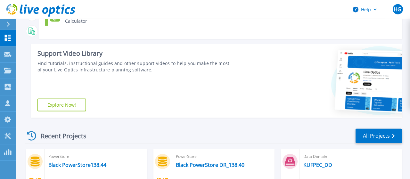
scroll to position [167, 0]
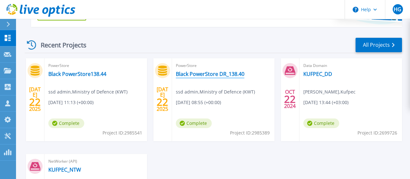
click at [219, 72] on link "Black PowerStore DR_138.40" at bounding box center [210, 74] width 69 height 6
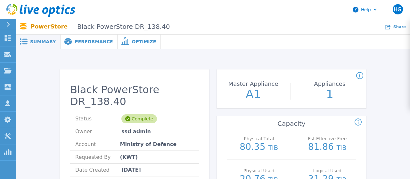
click at [81, 41] on span "Performance" at bounding box center [94, 41] width 38 height 4
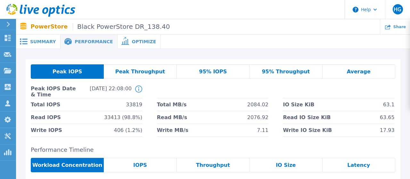
click at [132, 41] on span "Optimize" at bounding box center [144, 41] width 24 height 4
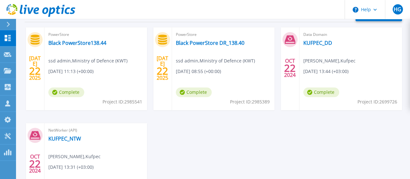
scroll to position [200, 0]
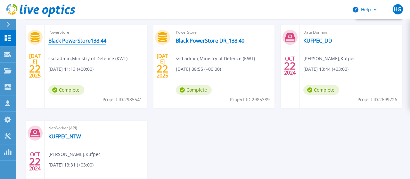
click at [76, 42] on link "Black PowerStore138.44" at bounding box center [77, 40] width 58 height 6
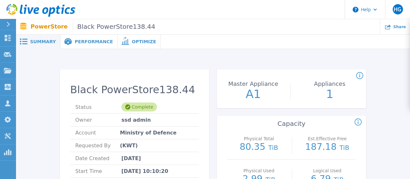
click at [98, 44] on span "Performance" at bounding box center [94, 41] width 38 height 4
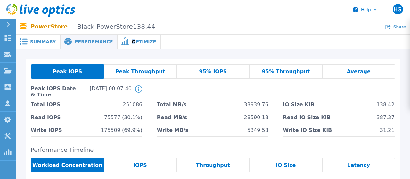
click at [132, 42] on span "Optimize" at bounding box center [144, 41] width 24 height 4
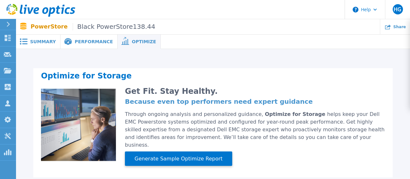
click at [99, 45] on div "Performance" at bounding box center [89, 42] width 57 height 14
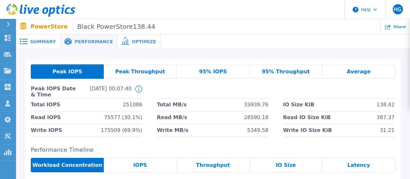
click at [53, 29] on p "PowerStore Black PowerStore138.44" at bounding box center [93, 26] width 125 height 7
click at [11, 34] on link "Dashboard Dashboard" at bounding box center [8, 38] width 16 height 16
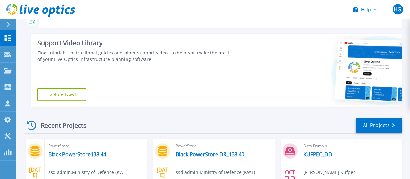
scroll to position [100, 0]
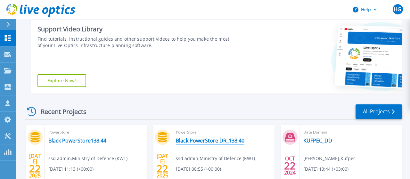
click at [219, 142] on link "Black PowerStore DR_138.40" at bounding box center [210, 140] width 69 height 6
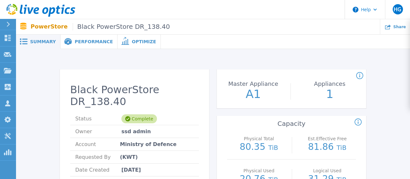
click at [89, 44] on span "Performance" at bounding box center [94, 41] width 38 height 4
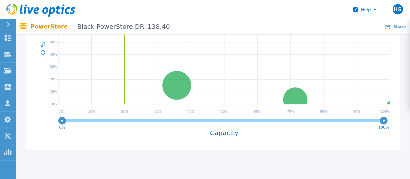
scroll to position [49, 0]
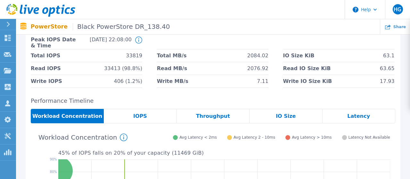
click at [169, 119] on div "IOPS" at bounding box center [140, 116] width 73 height 14
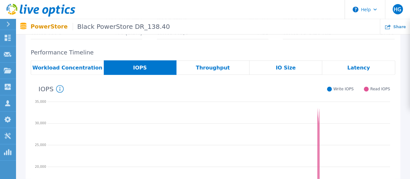
scroll to position [116, 0]
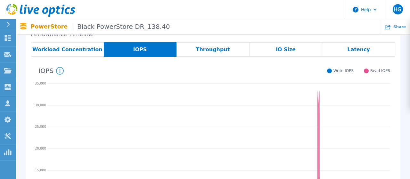
click at [224, 46] on div "Throughput" at bounding box center [213, 49] width 73 height 14
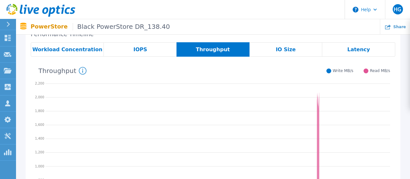
click at [274, 52] on div "IO Size" at bounding box center [286, 49] width 73 height 14
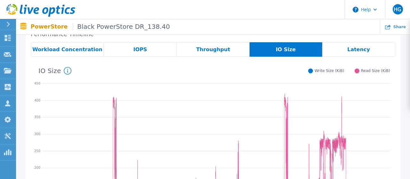
drag, startPoint x: 365, startPoint y: 51, endPoint x: 356, endPoint y: 51, distance: 9.3
click at [365, 51] on span "Latency" at bounding box center [358, 49] width 23 height 5
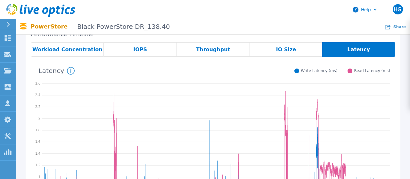
scroll to position [0, 0]
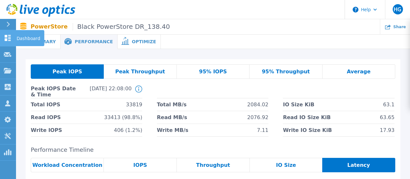
click at [9, 42] on link "Dashboard Dashboard" at bounding box center [8, 38] width 16 height 16
